Goal: Find specific page/section: Find specific page/section

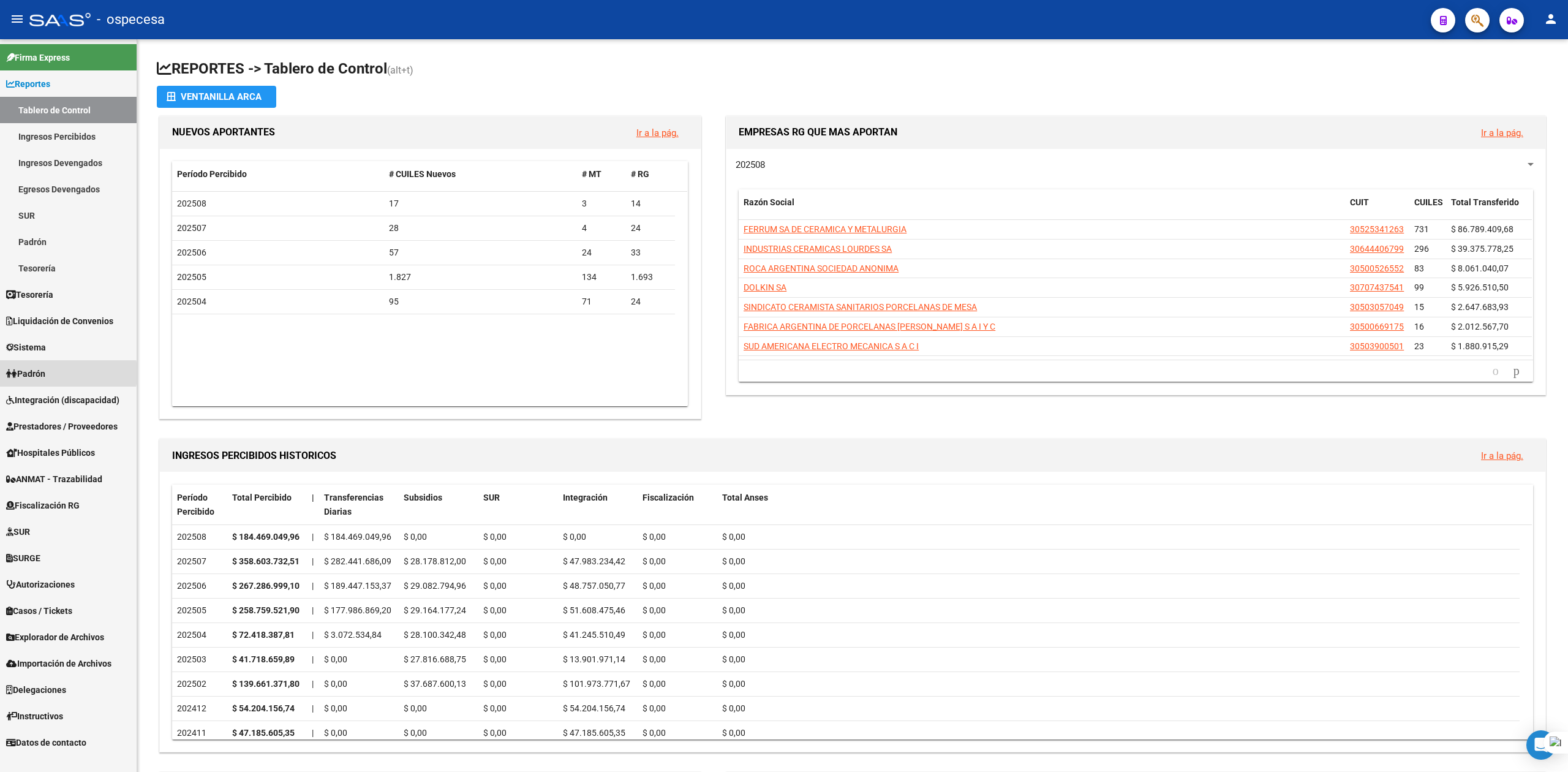
click at [39, 373] on span "Padrón" at bounding box center [26, 374] width 39 height 14
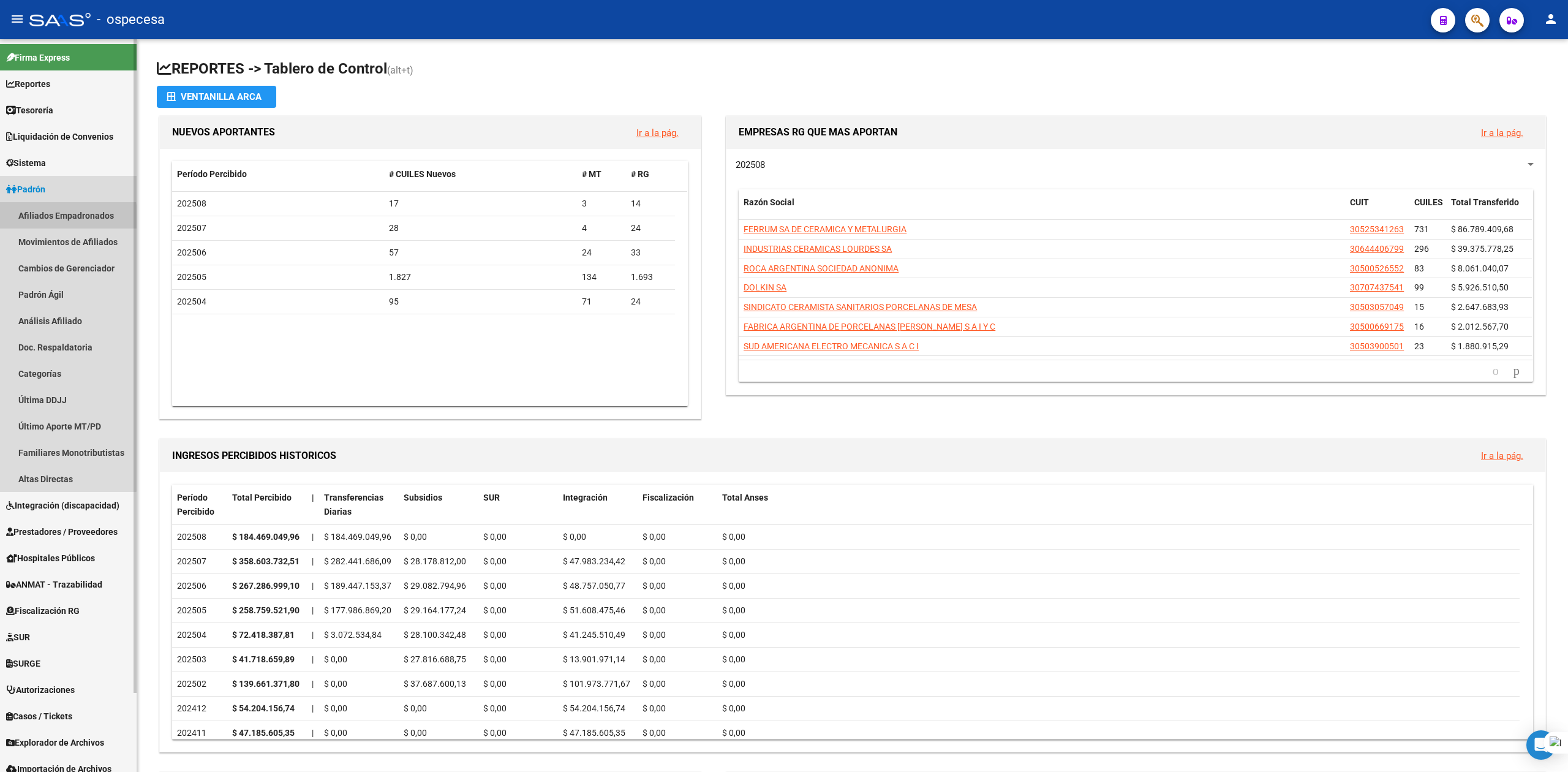
click at [47, 220] on link "Afiliados Empadronados" at bounding box center [68, 216] width 136 height 26
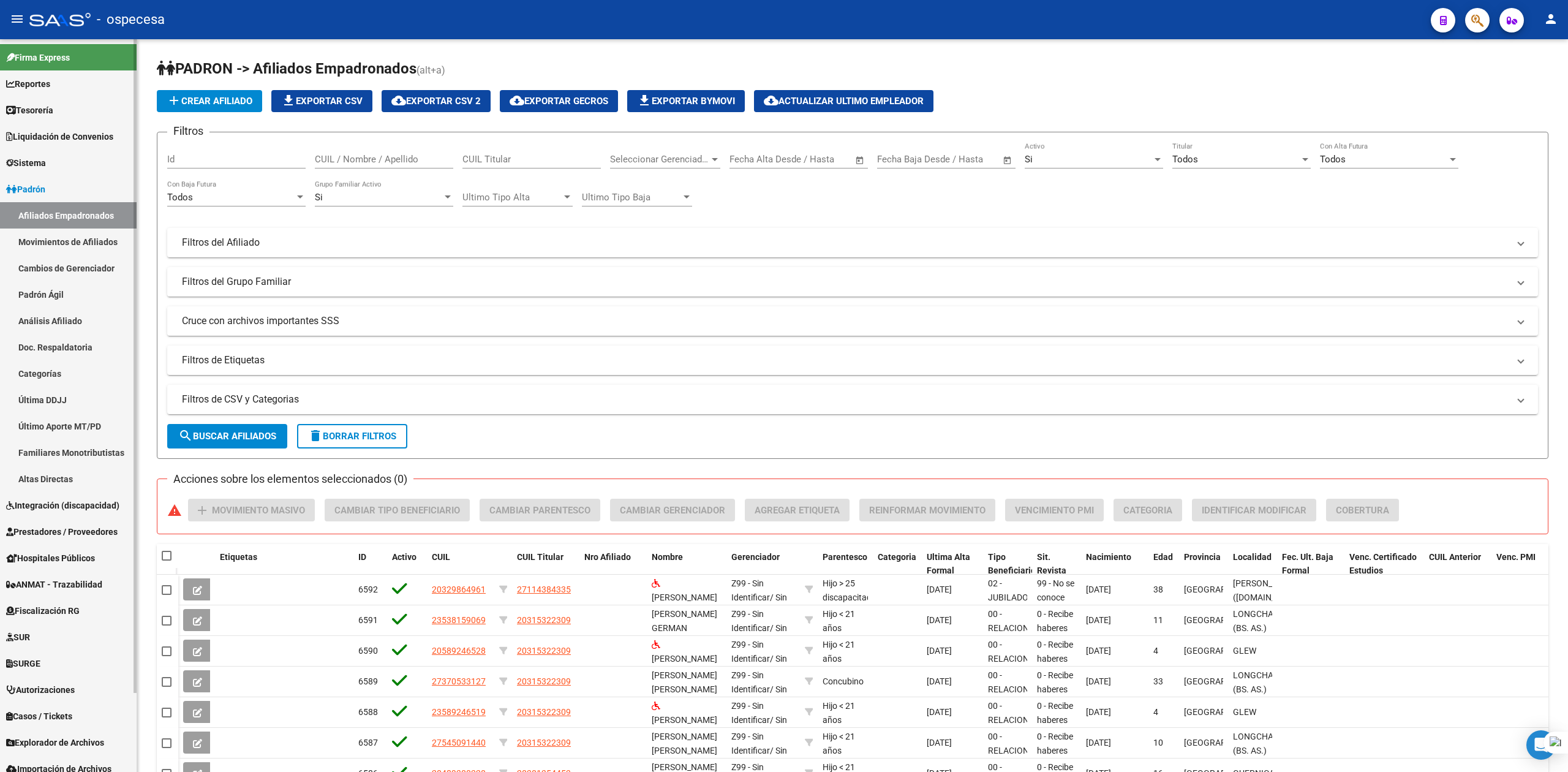
click at [43, 183] on span "Padrón" at bounding box center [26, 189] width 39 height 14
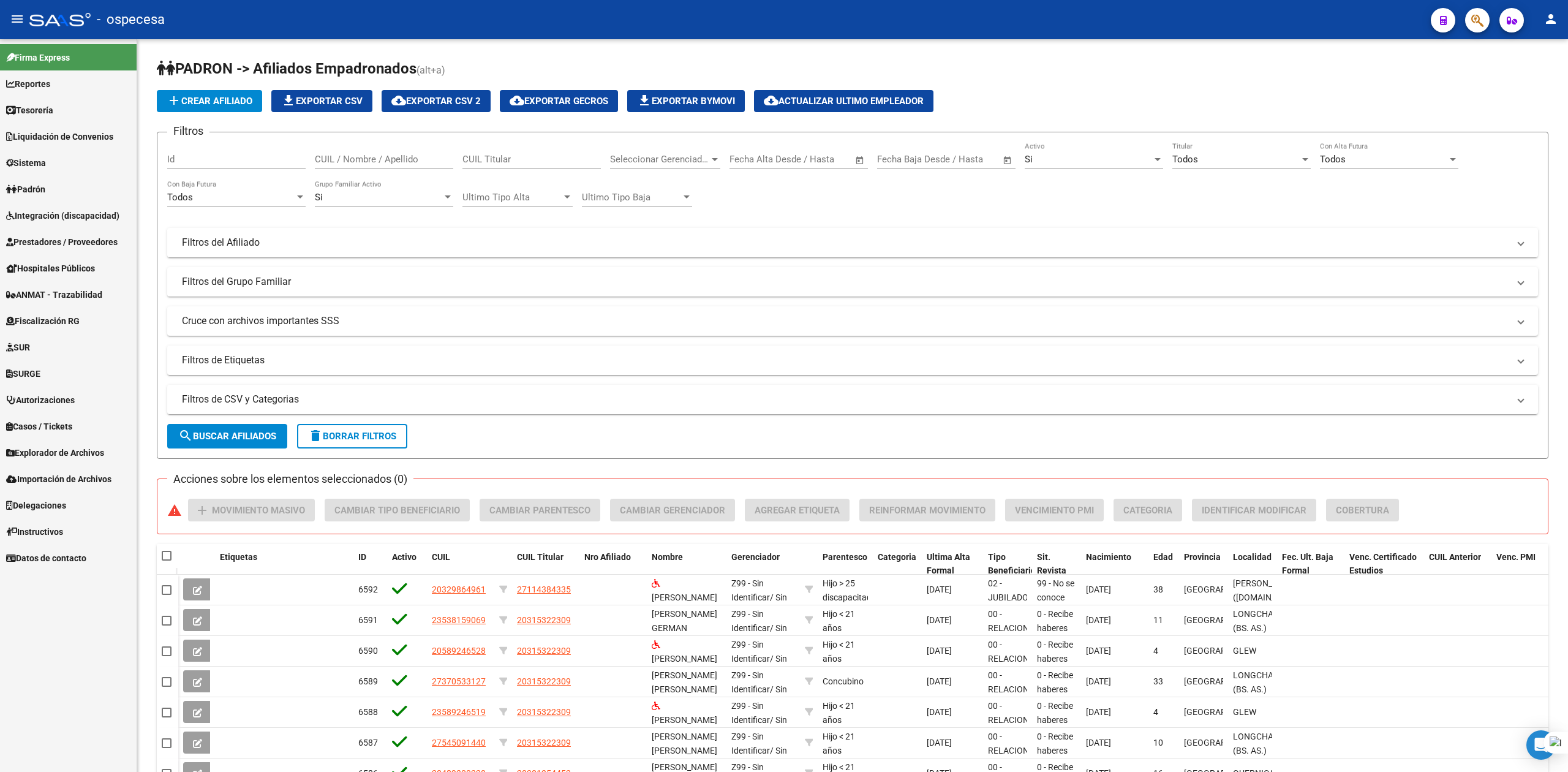
click at [54, 218] on span "Integración (discapacidad)" at bounding box center [62, 216] width 113 height 14
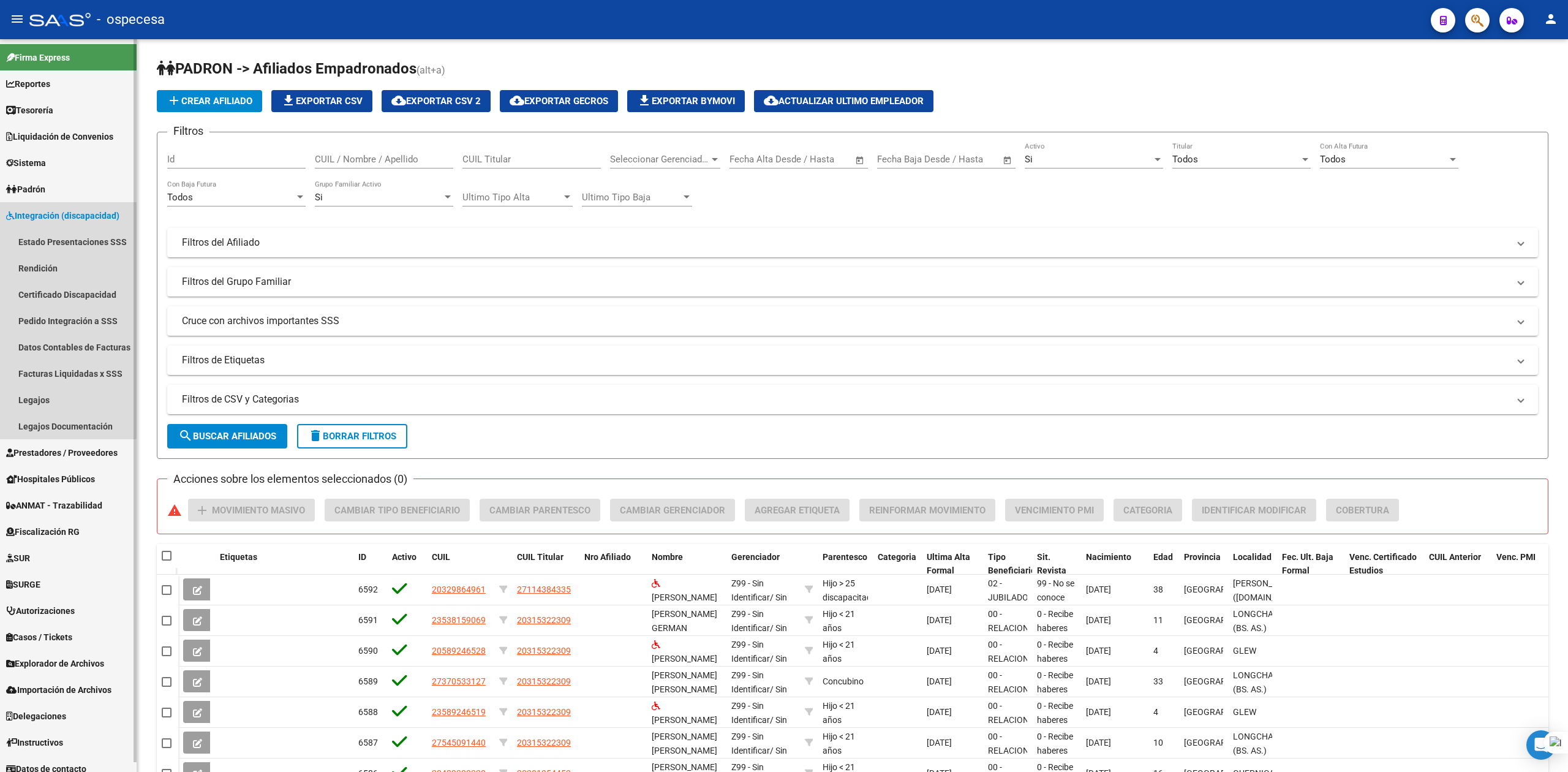
click at [48, 214] on span "Integración (discapacidad)" at bounding box center [62, 216] width 113 height 14
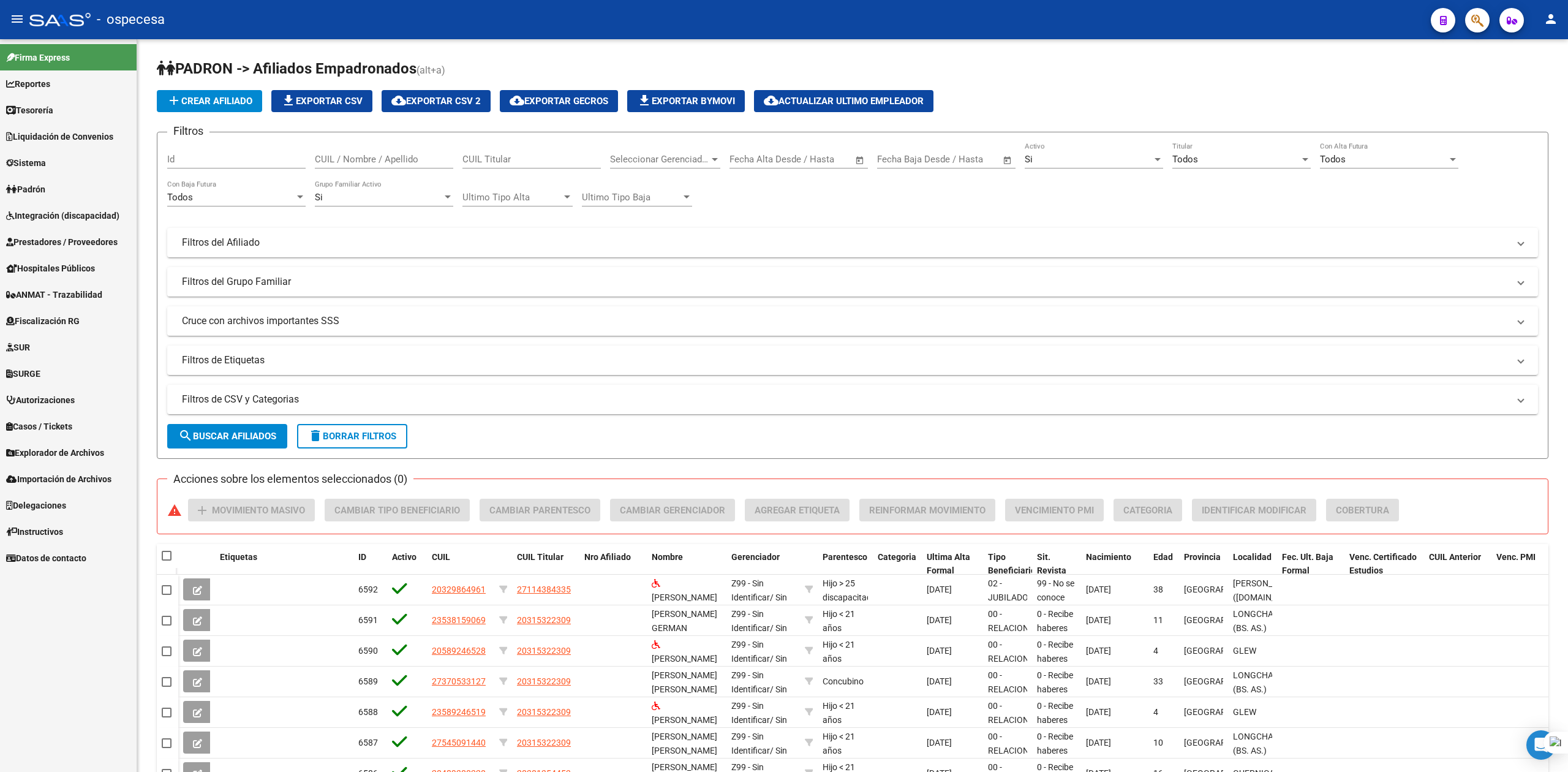
click at [60, 233] on link "Prestadores / Proveedores" at bounding box center [68, 242] width 136 height 26
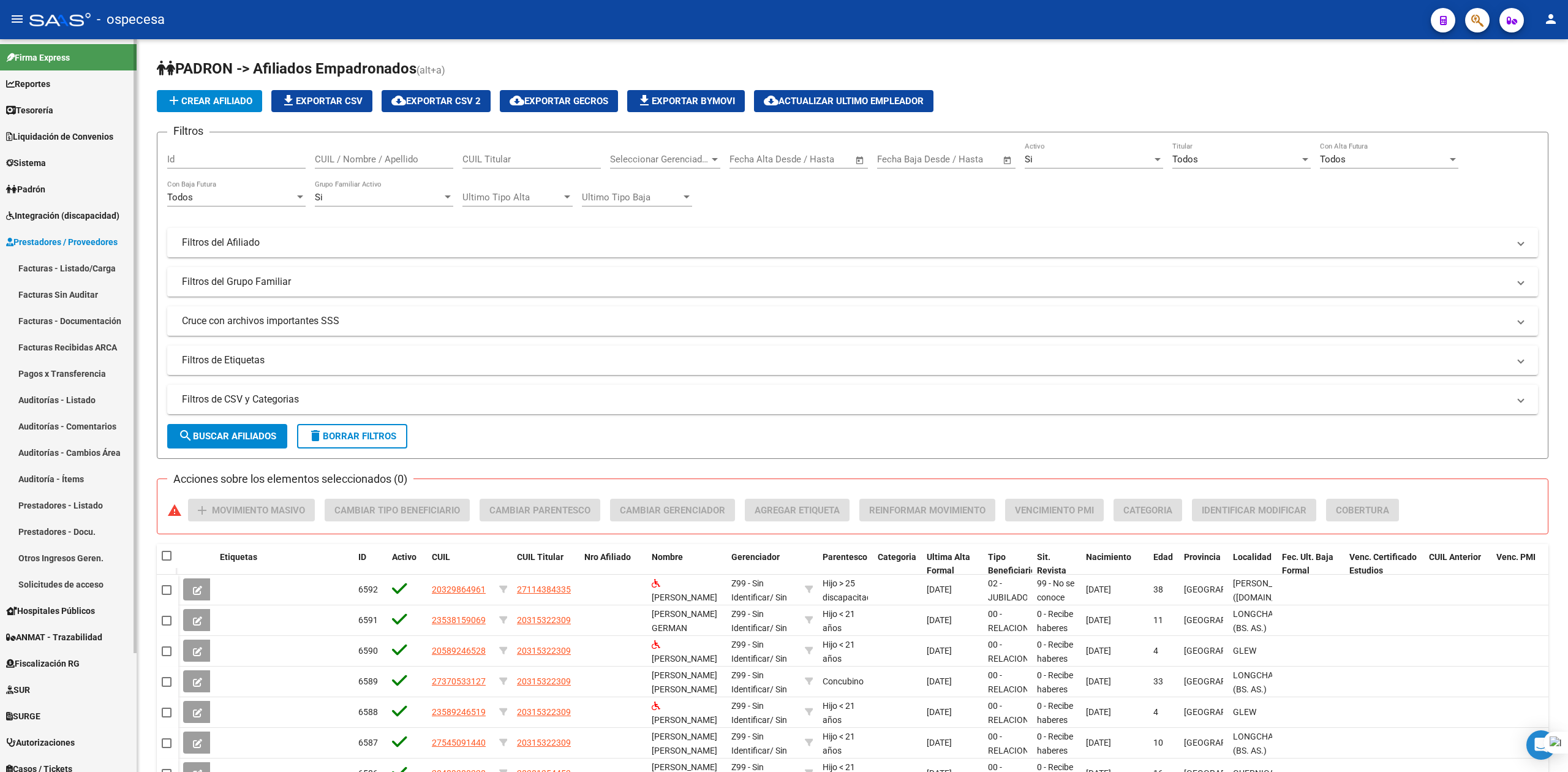
click at [60, 265] on link "Facturas - Listado/Carga" at bounding box center [68, 268] width 136 height 26
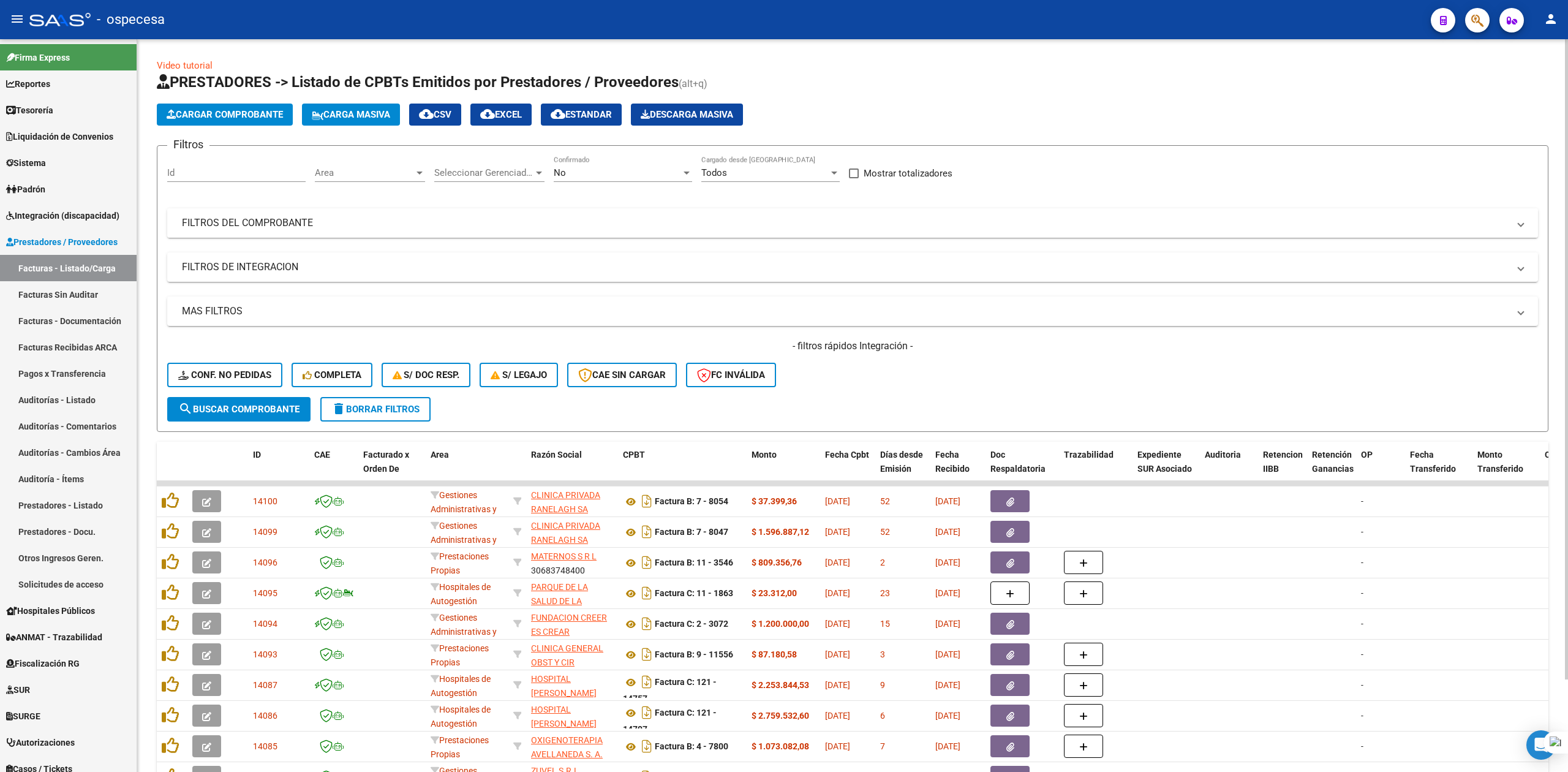
click at [356, 214] on mat-expansion-panel-header "FILTROS DEL COMPROBANTE" at bounding box center [852, 223] width 1371 height 29
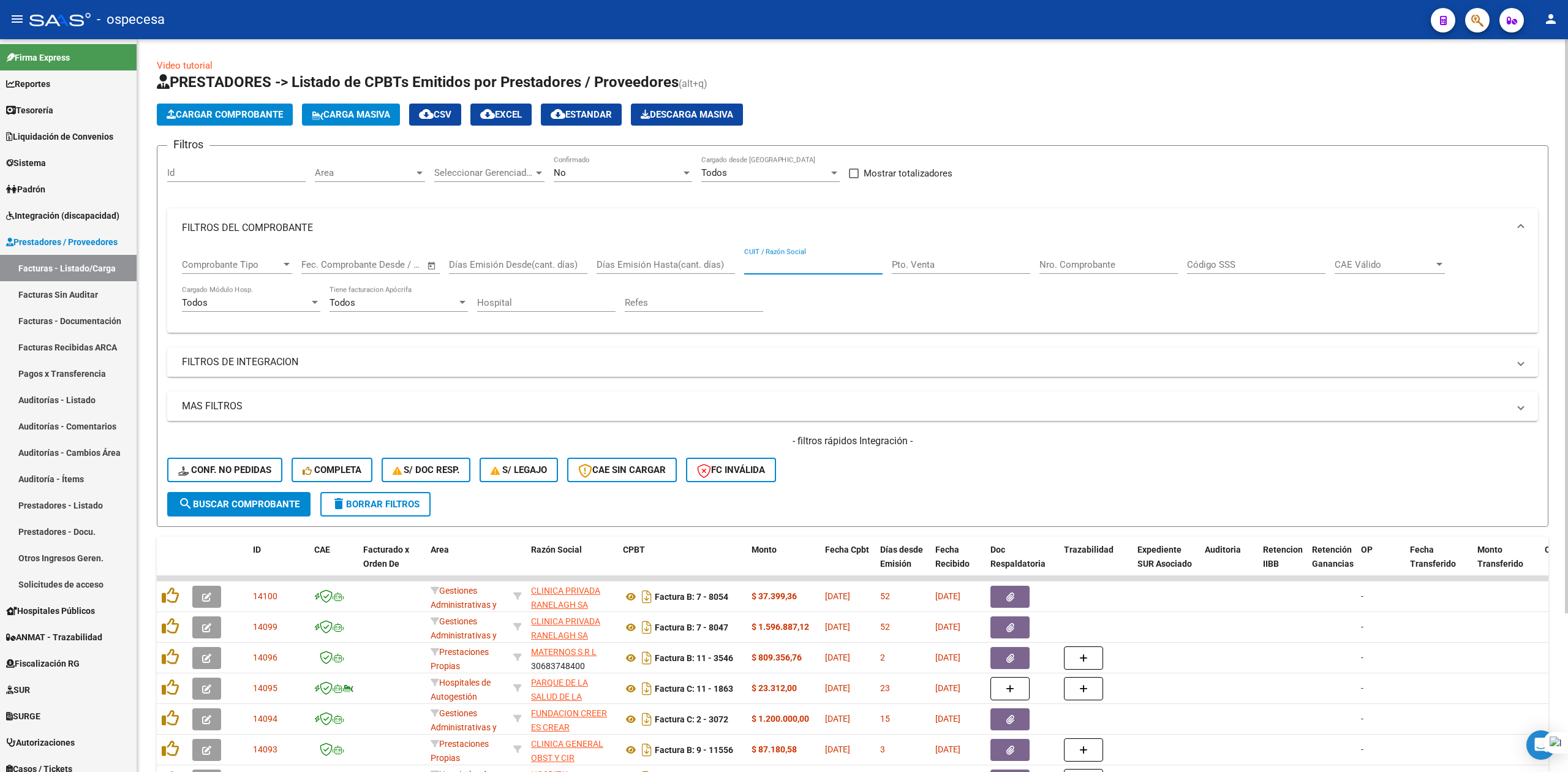
click at [763, 263] on input "CUIT / Razón Social" at bounding box center [813, 264] width 138 height 11
type input "C"
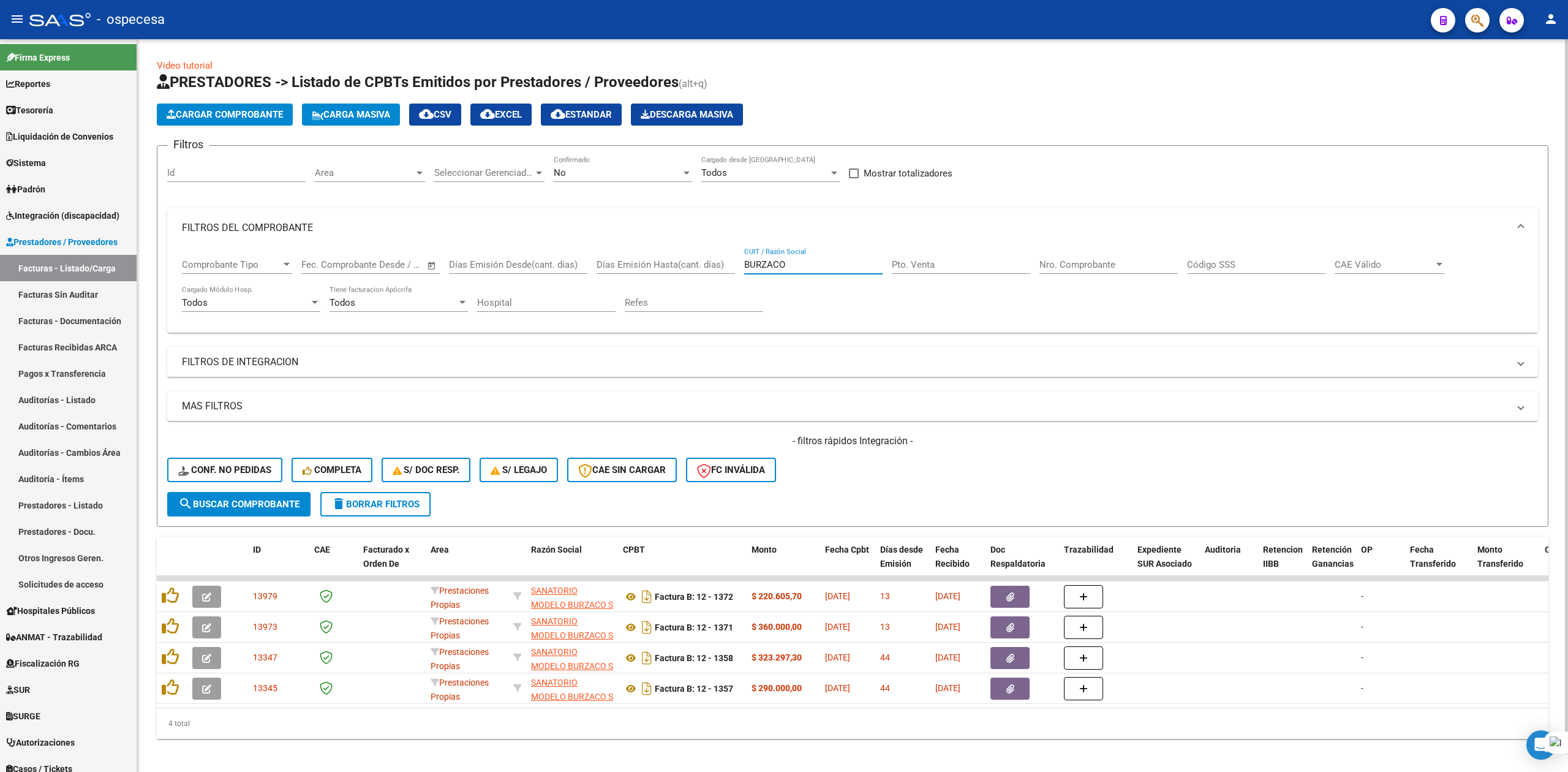
type input "BURZACO"
click at [852, 75] on h1 "PRESTADORES -> Listado de CPBTs Emitidos por Prestadores / Proveedores (alt+q)" at bounding box center [852, 83] width 1392 height 22
